Goal: Task Accomplishment & Management: Manage account settings

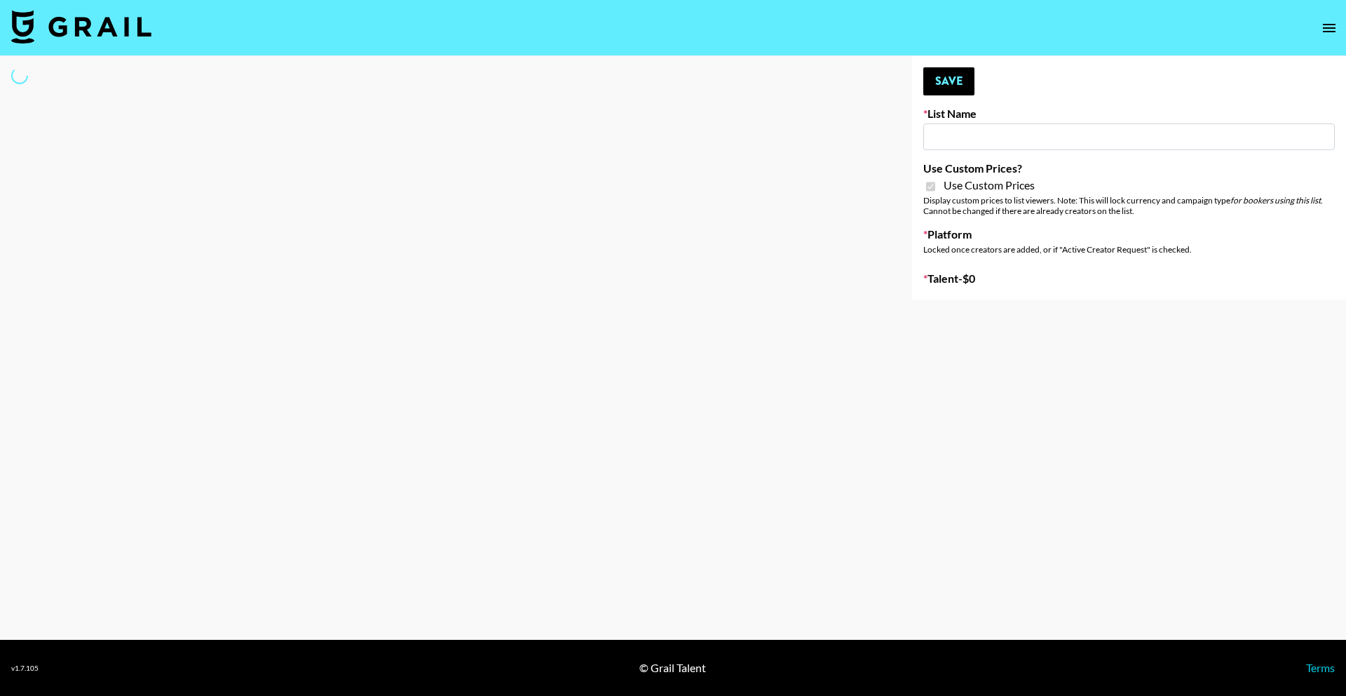
type input "Bumble ([DATE])"
checkbox input "true"
select select "Brand"
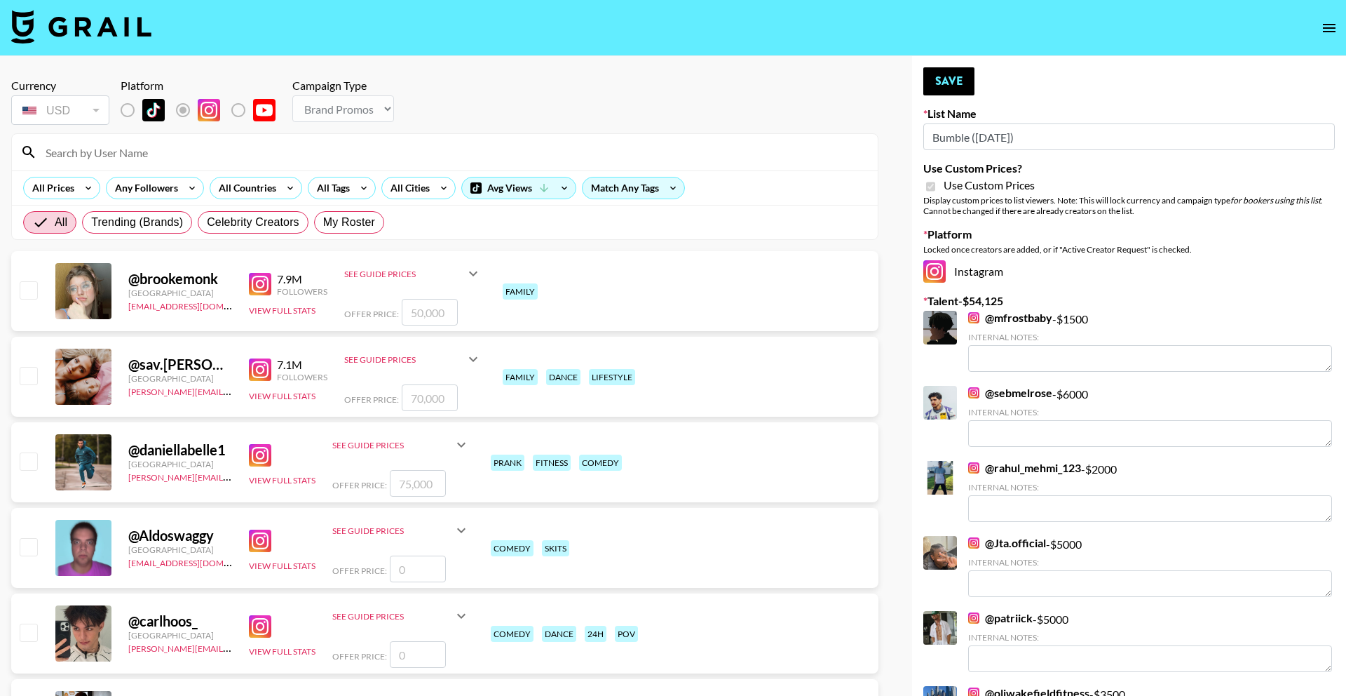
click at [311, 156] on input at bounding box center [453, 152] width 832 height 22
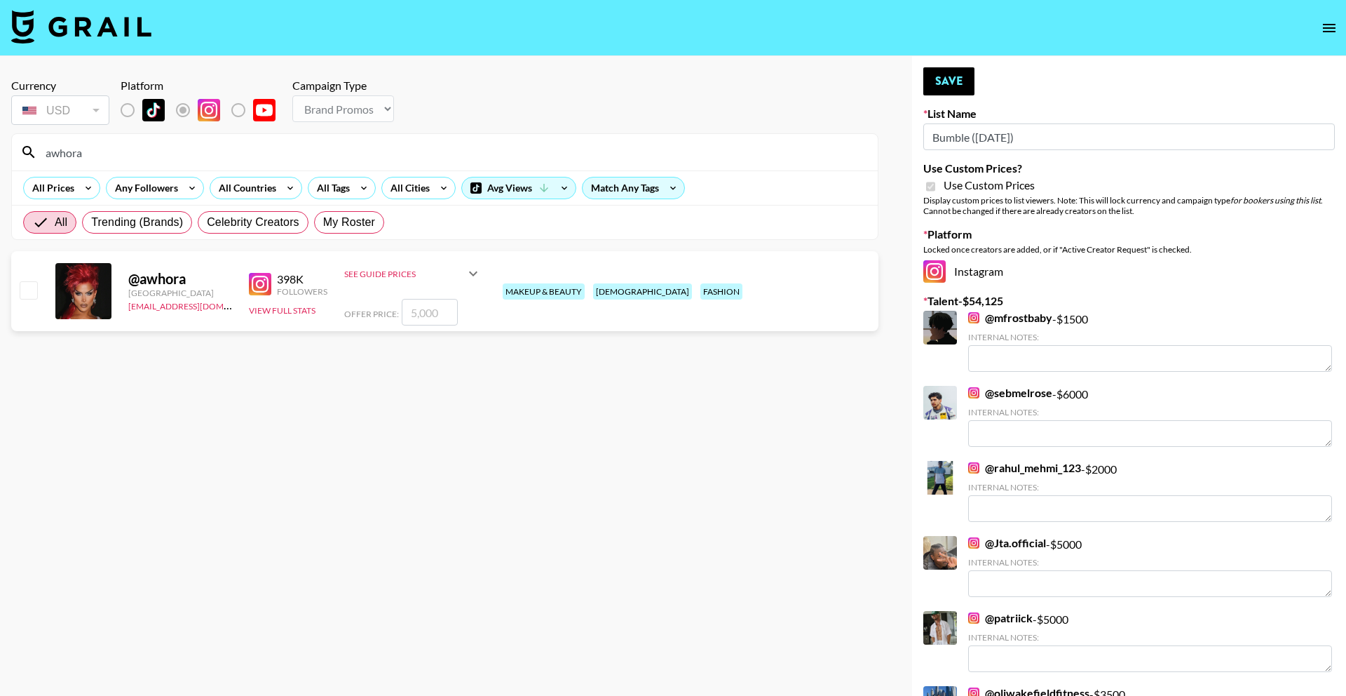
type input "awhora"
click at [430, 316] on input "number" at bounding box center [430, 312] width 56 height 27
checkbox input "true"
type input "5000"
click at [950, 81] on button "Save" at bounding box center [948, 81] width 51 height 28
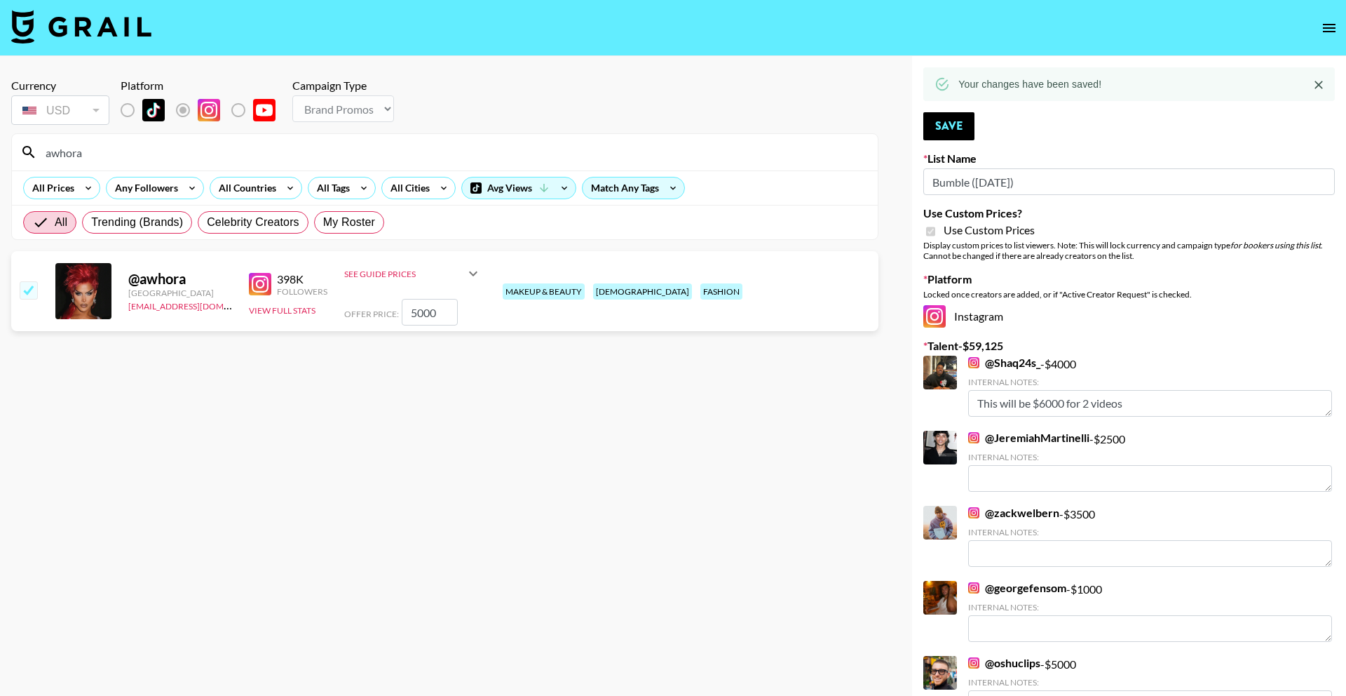
click at [415, 156] on input "awhora" at bounding box center [453, 152] width 832 height 22
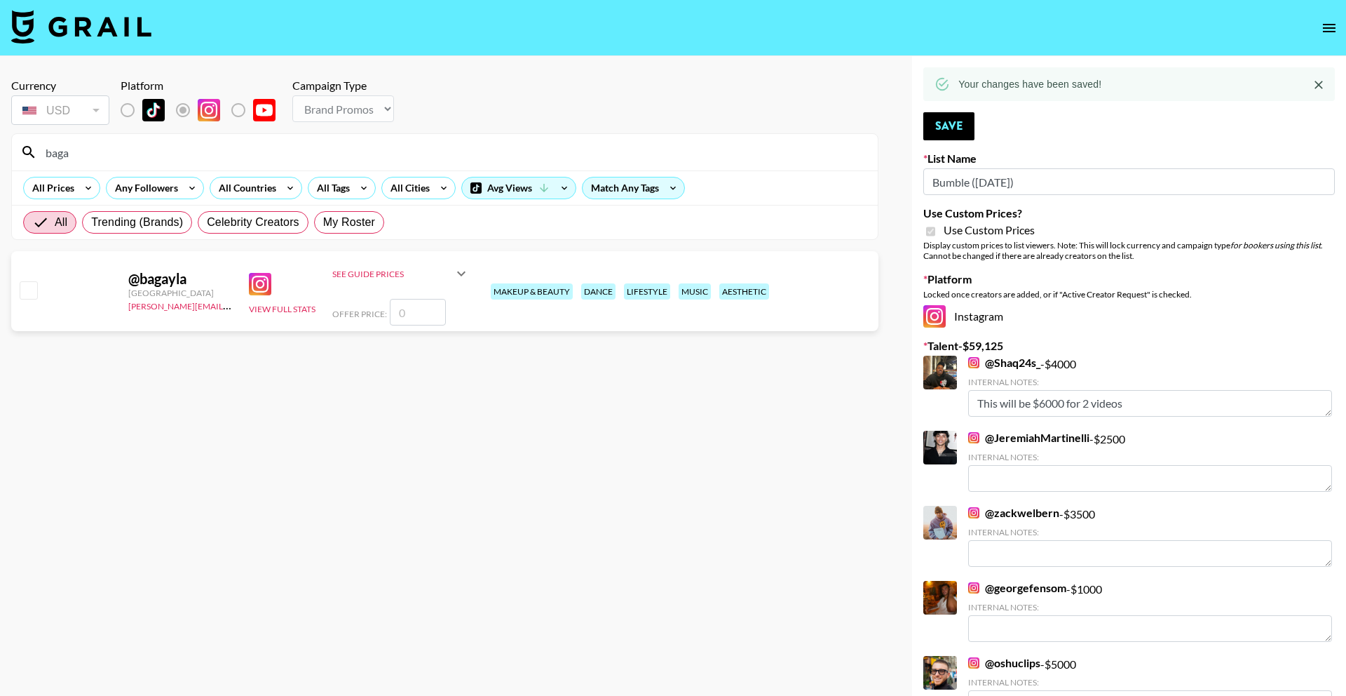
type input "baga"
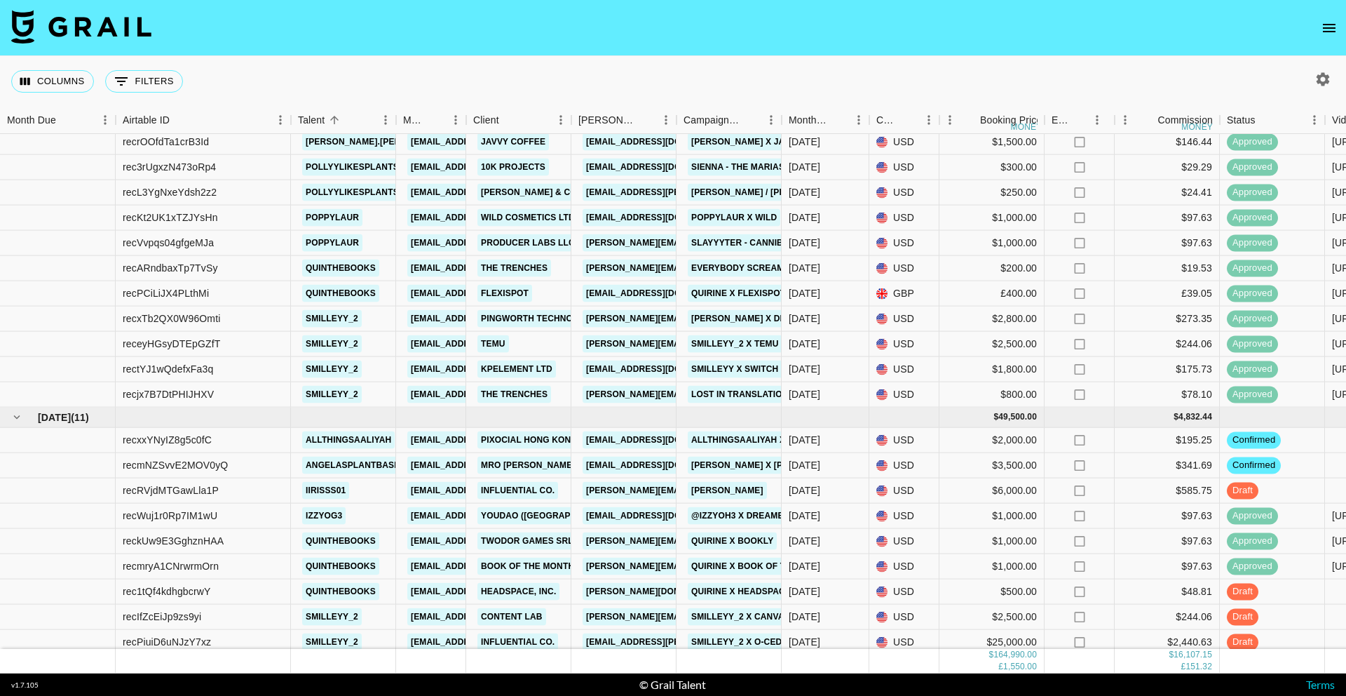
scroll to position [1330, 0]
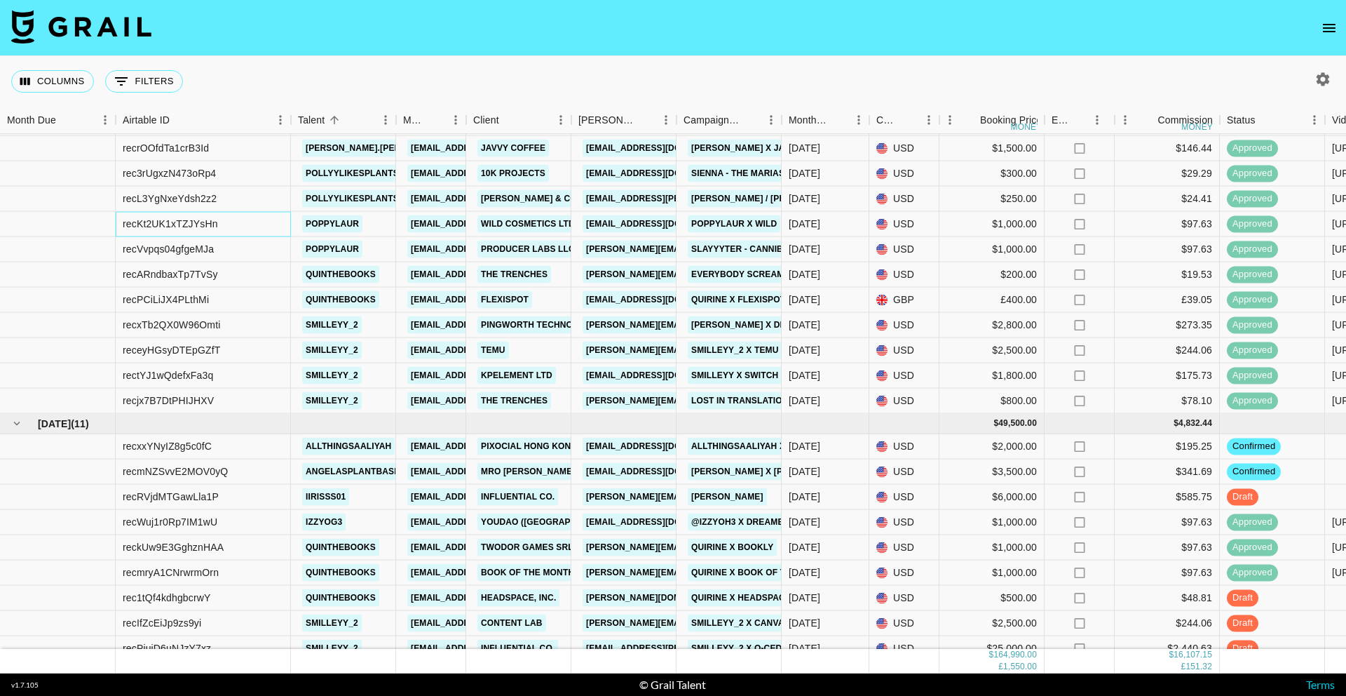
click at [265, 227] on div "recKt2UK1xTZJYsHn" at bounding box center [203, 224] width 175 height 25
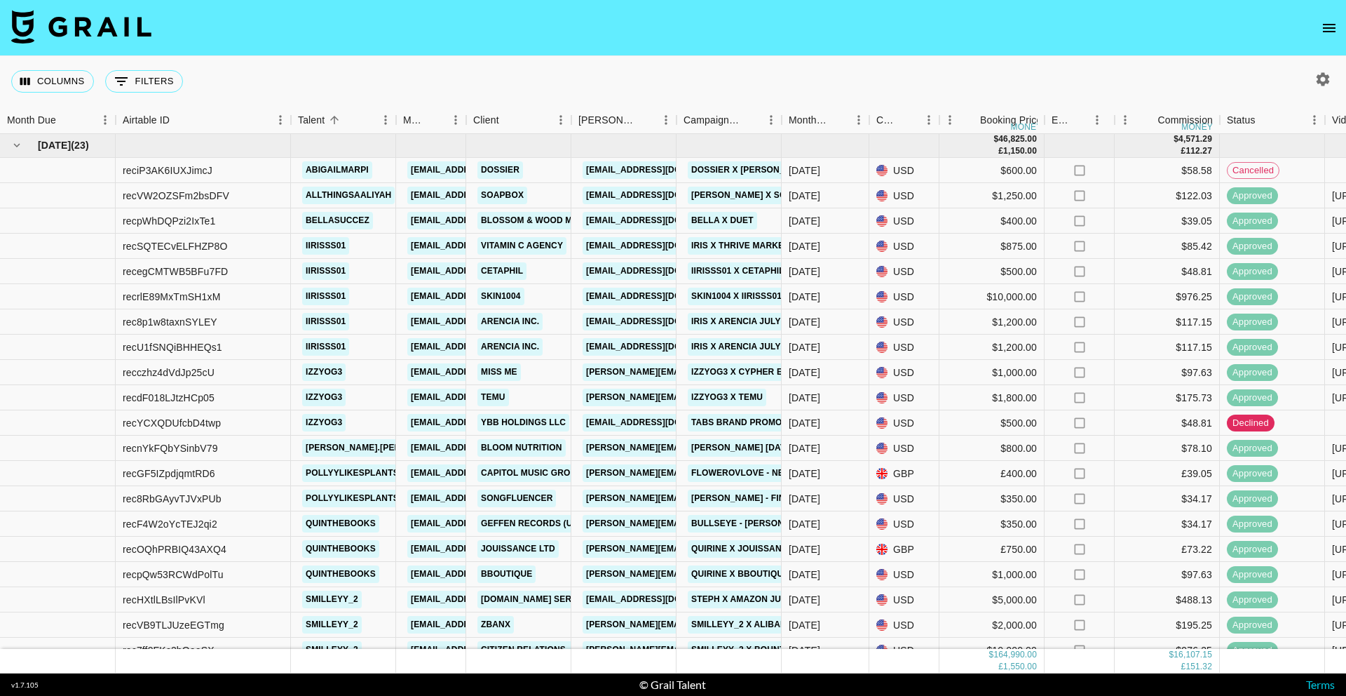
scroll to position [0, 0]
click at [259, 197] on div "recVW2OZSFm2bsDFV" at bounding box center [203, 196] width 175 height 25
